Goal: Transaction & Acquisition: Purchase product/service

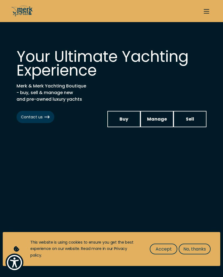
click at [132, 124] on link "Buy" at bounding box center [123, 119] width 33 height 16
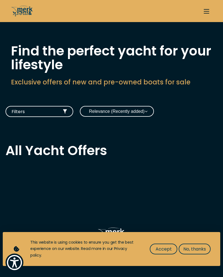
click at [65, 110] on icon "button" at bounding box center [65, 111] width 4 height 4
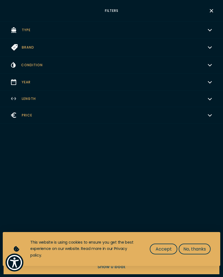
click at [35, 45] on button "Brand Choose" at bounding box center [111, 48] width 223 height 18
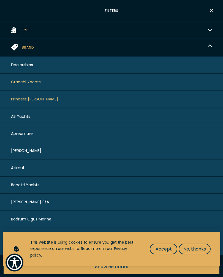
click at [42, 32] on button "Type Choose" at bounding box center [111, 29] width 223 height 17
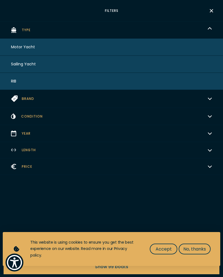
click at [35, 49] on button "Motor Yacht" at bounding box center [111, 47] width 223 height 17
click at [34, 48] on span "Motor Yacht" at bounding box center [23, 47] width 24 height 6
click at [41, 119] on span "Condition" at bounding box center [31, 116] width 21 height 5
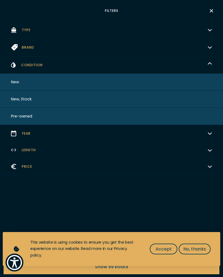
click at [35, 117] on button "Pre-owned" at bounding box center [111, 116] width 223 height 17
click at [27, 49] on span "Brand" at bounding box center [28, 47] width 12 height 5
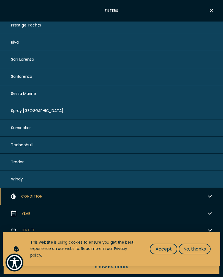
scroll to position [639, 0]
click at [14, 165] on span "Trader" at bounding box center [17, 162] width 13 height 6
click at [144, 171] on button "Trader" at bounding box center [111, 162] width 223 height 17
click at [141, 171] on button "Trader" at bounding box center [111, 162] width 223 height 17
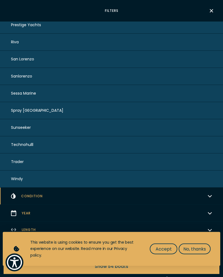
scroll to position [106, 0]
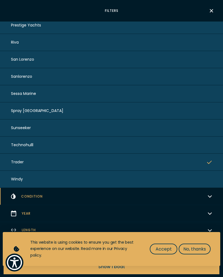
click at [165, 248] on span "Accept" at bounding box center [164, 248] width 16 height 7
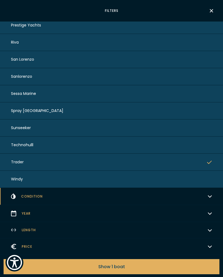
click at [16, 165] on span "Trader" at bounding box center [17, 162] width 13 height 6
click at [63, 205] on button "Condition Pre-owned" at bounding box center [111, 196] width 223 height 17
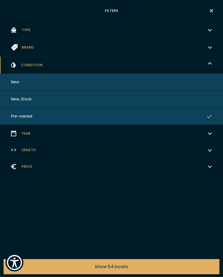
click at [35, 120] on button "Pre-owned" at bounding box center [111, 116] width 223 height 17
click at [36, 116] on button "Pre-owned" at bounding box center [111, 116] width 223 height 17
click at [123, 269] on span "Show 54 boats" at bounding box center [112, 266] width 34 height 7
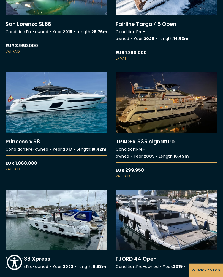
scroll to position [1039, 0]
click at [183, 156] on link "More details about TRADER 535 signature" at bounding box center [167, 125] width 102 height 106
